Goal: Use online tool/utility: Use online tool/utility

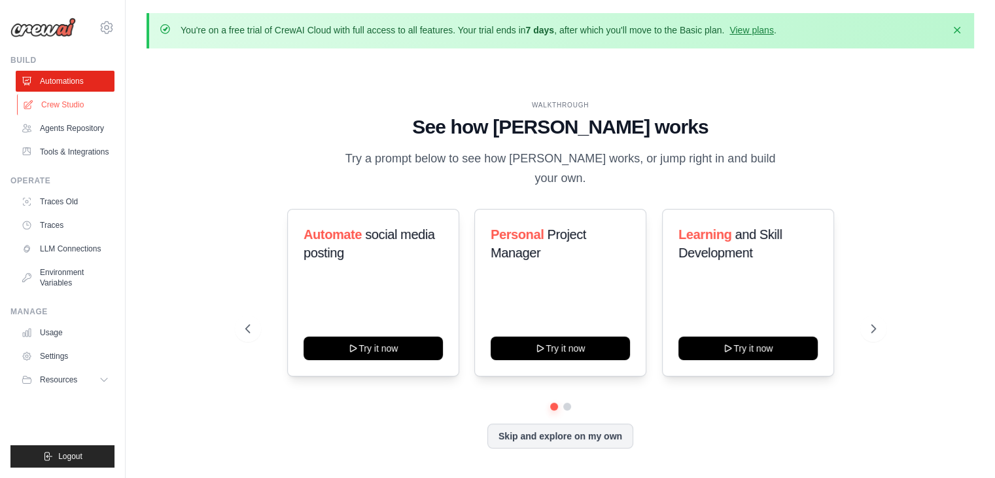
click at [55, 112] on link "Crew Studio" at bounding box center [66, 104] width 99 height 21
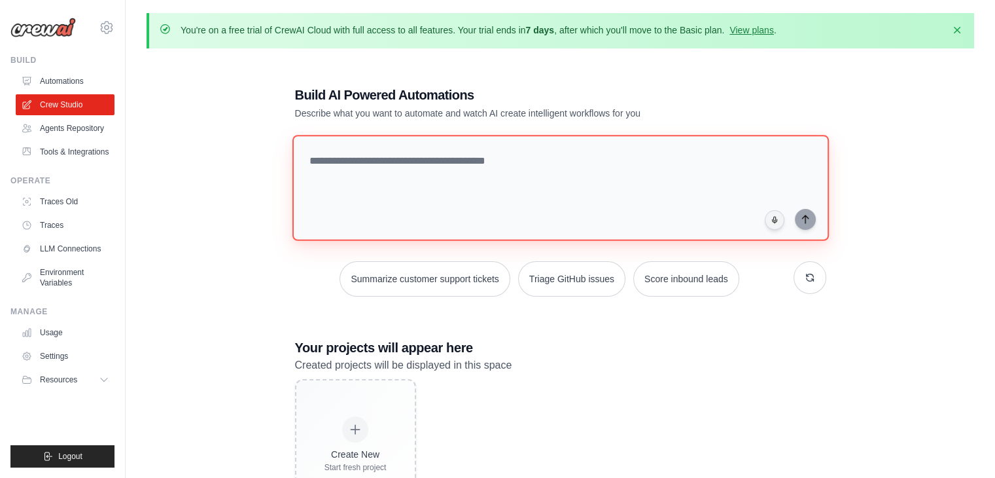
click at [328, 171] on textarea at bounding box center [560, 188] width 536 height 106
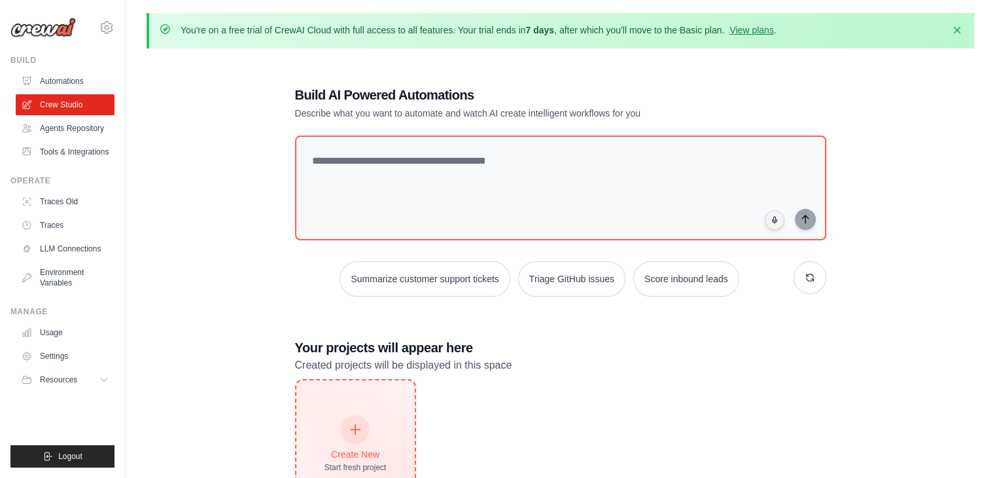
click at [371, 427] on div "Create New Start fresh project" at bounding box center [356, 444] width 62 height 56
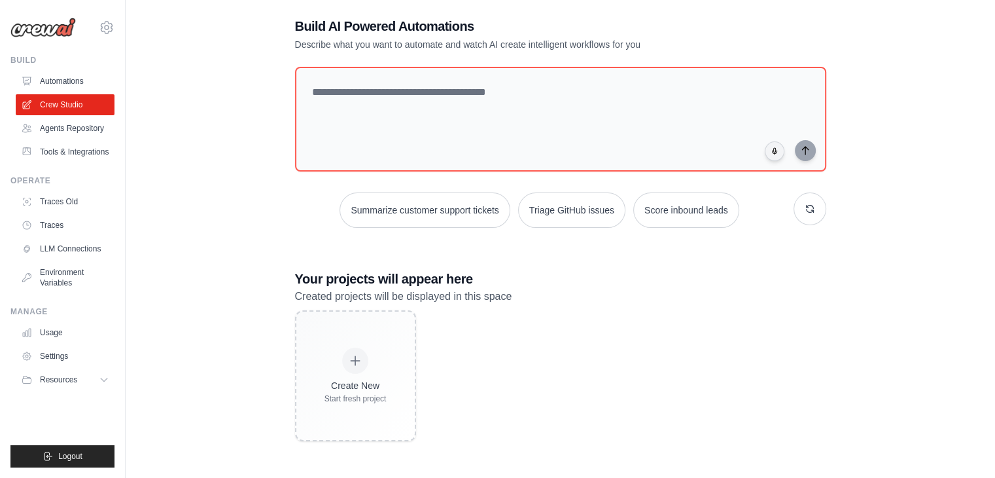
scroll to position [71, 0]
